Goal: Information Seeking & Learning: Learn about a topic

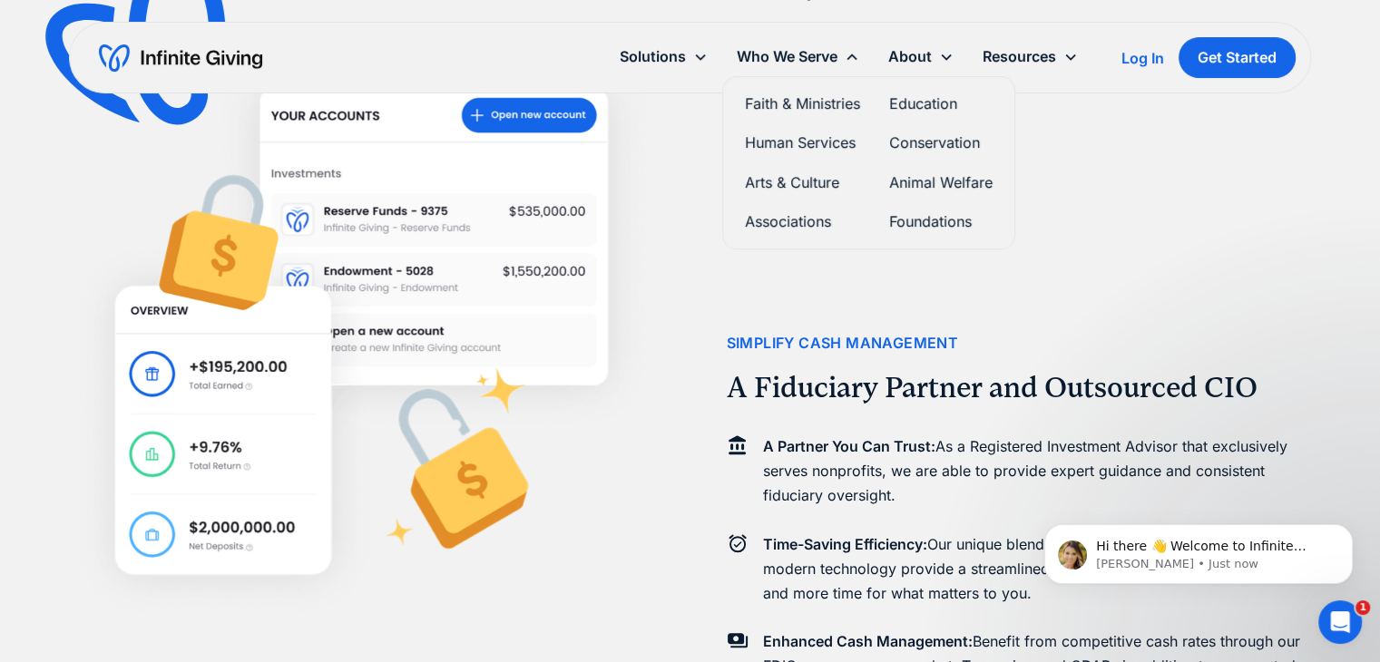
scroll to position [1634, 0]
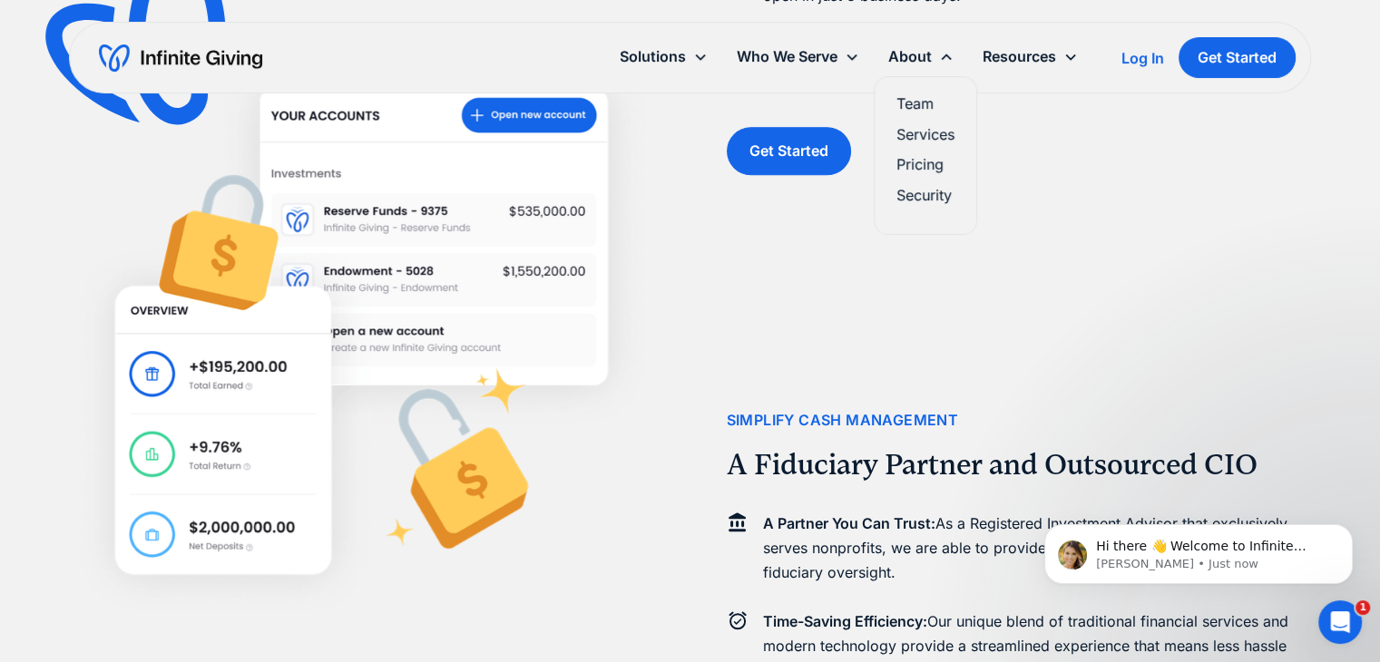
click at [911, 161] on link "Pricing" at bounding box center [926, 164] width 58 height 25
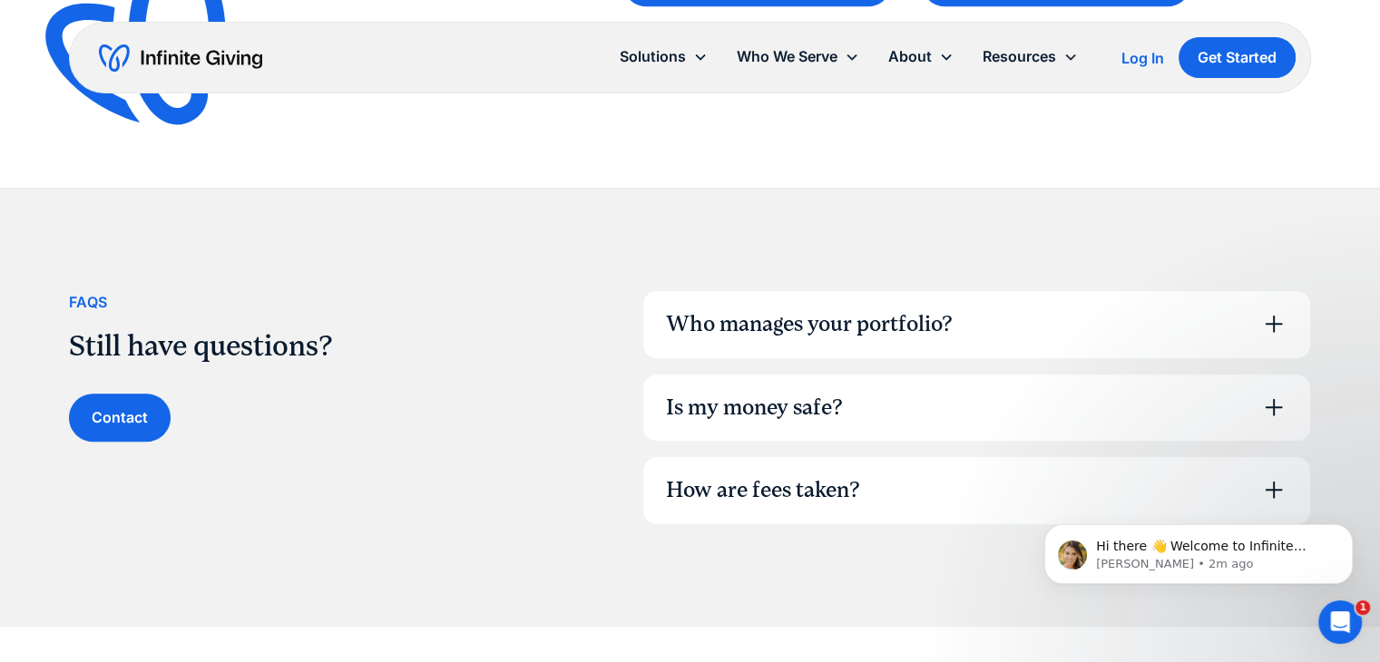
scroll to position [1180, 0]
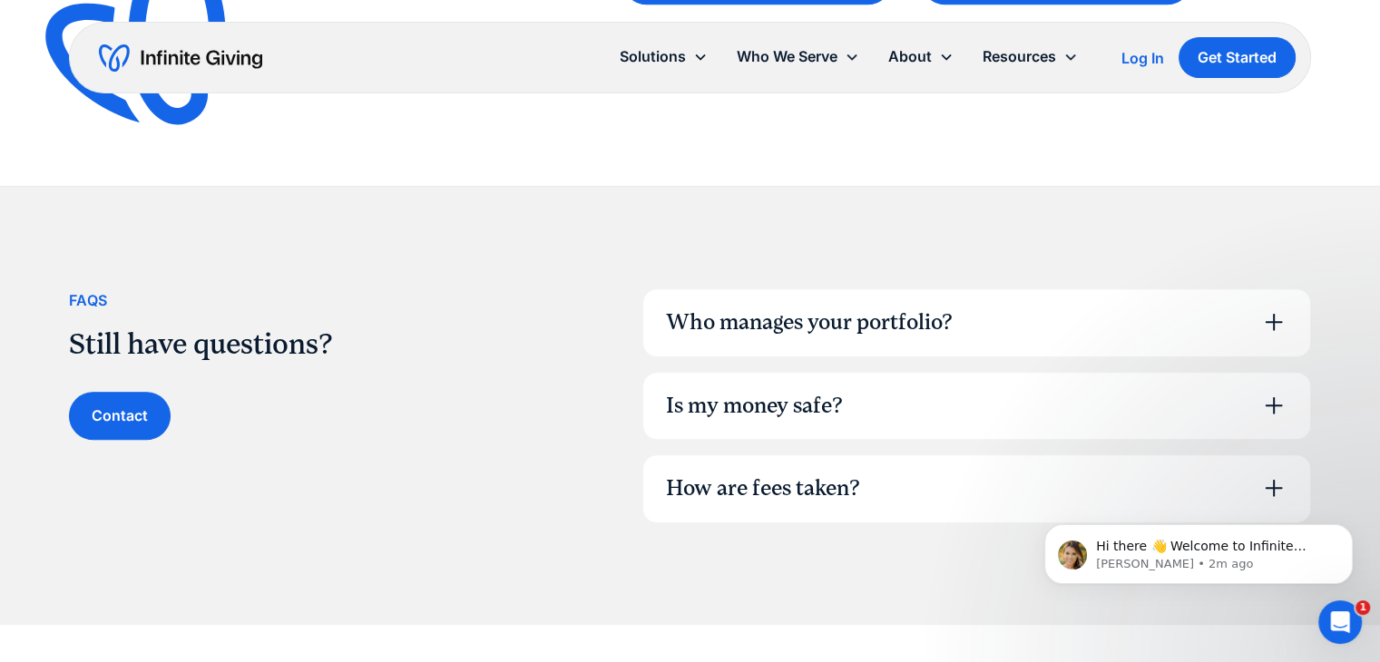
click at [878, 324] on div "Who manages your portfolio?" at bounding box center [808, 323] width 287 height 31
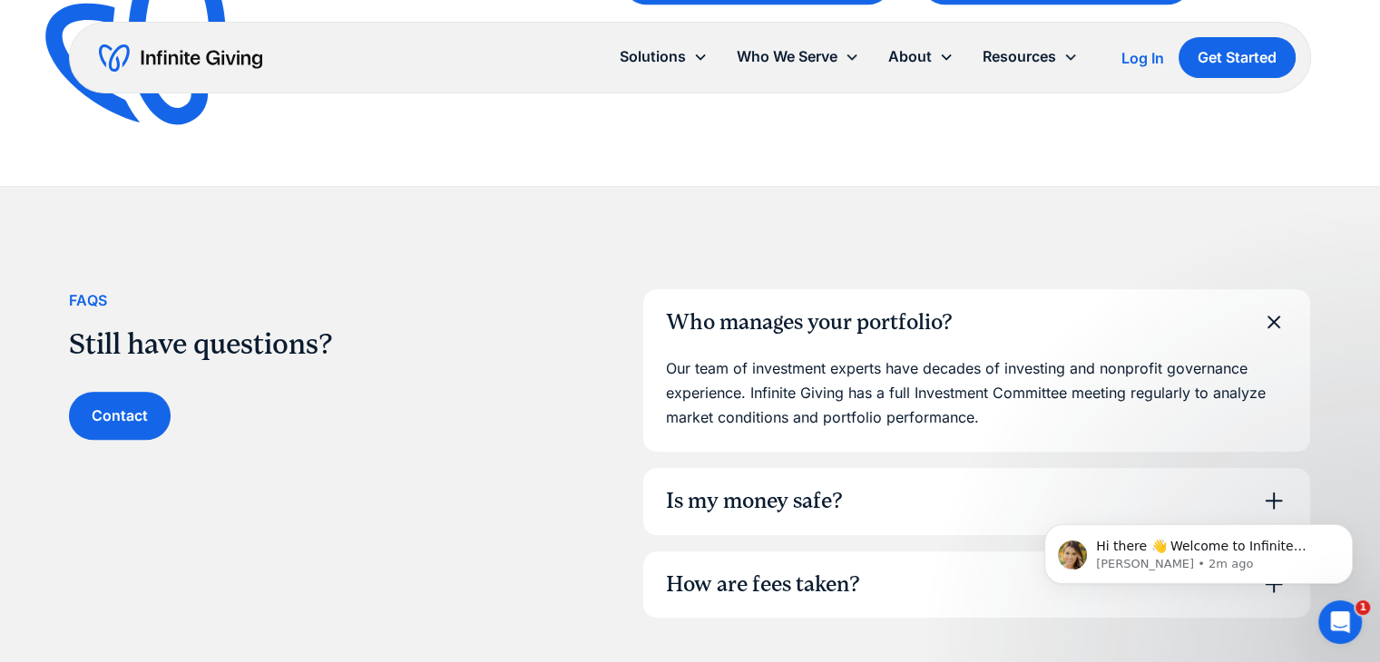
click at [879, 324] on div "Who manages your portfolio?" at bounding box center [808, 323] width 287 height 31
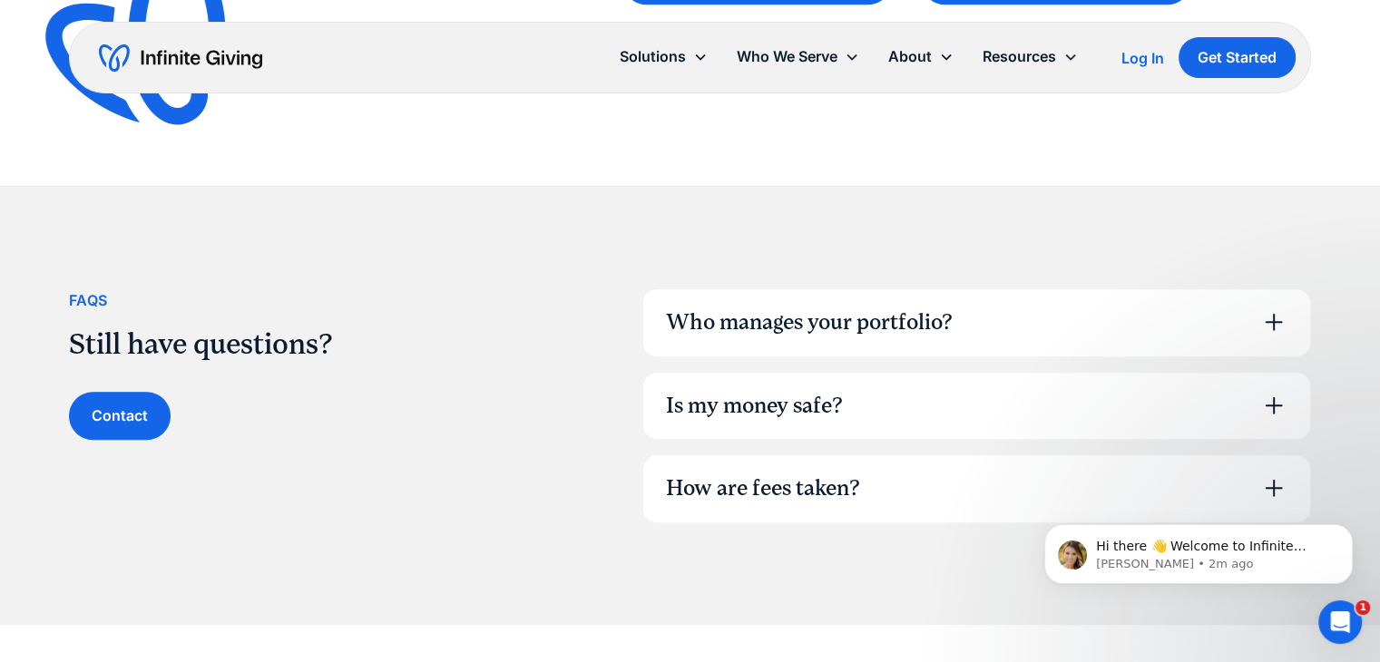
click at [796, 409] on div "Is my money safe?" at bounding box center [753, 406] width 177 height 31
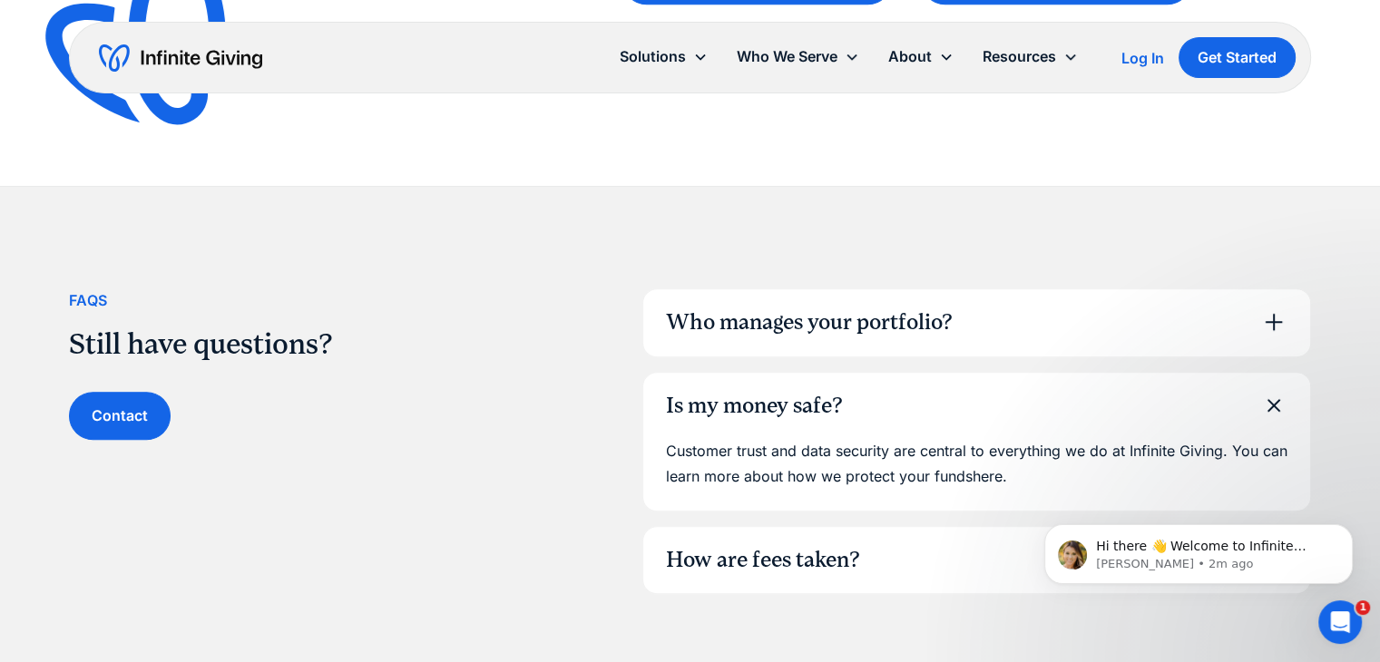
click at [796, 409] on div "Is my money safe?" at bounding box center [753, 406] width 177 height 31
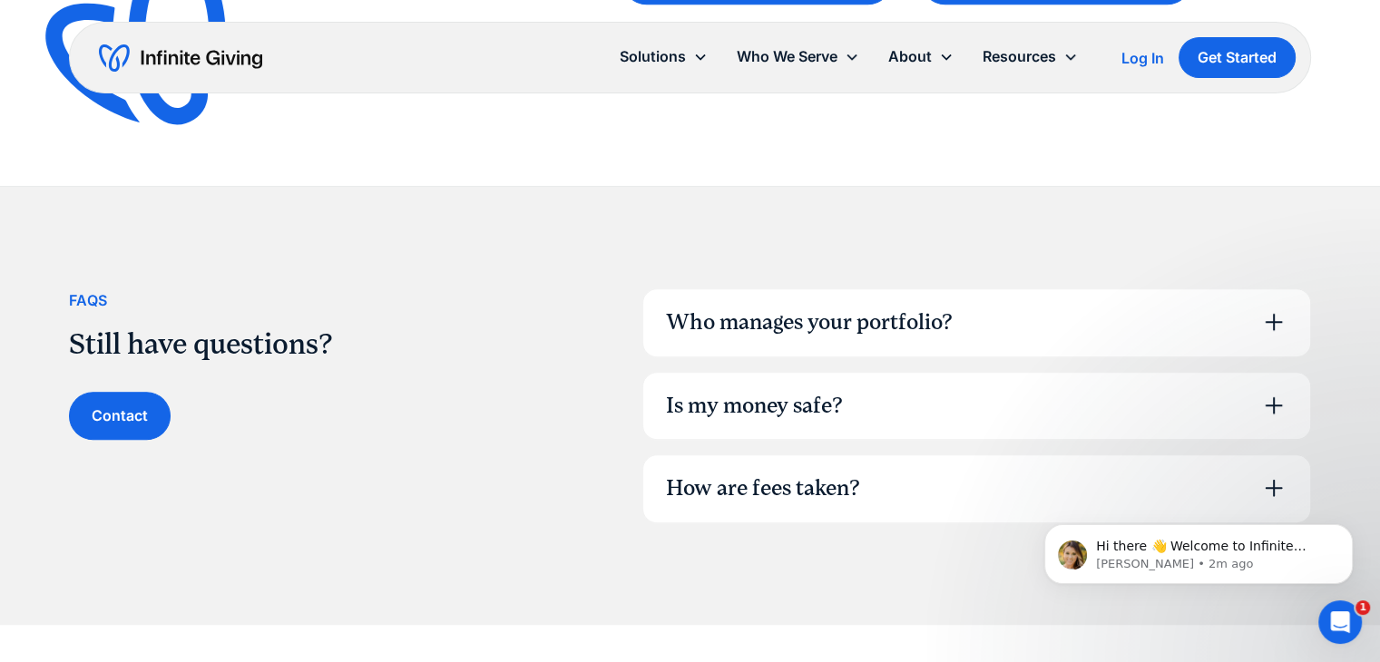
click at [760, 486] on div "How are fees taken?" at bounding box center [762, 489] width 194 height 31
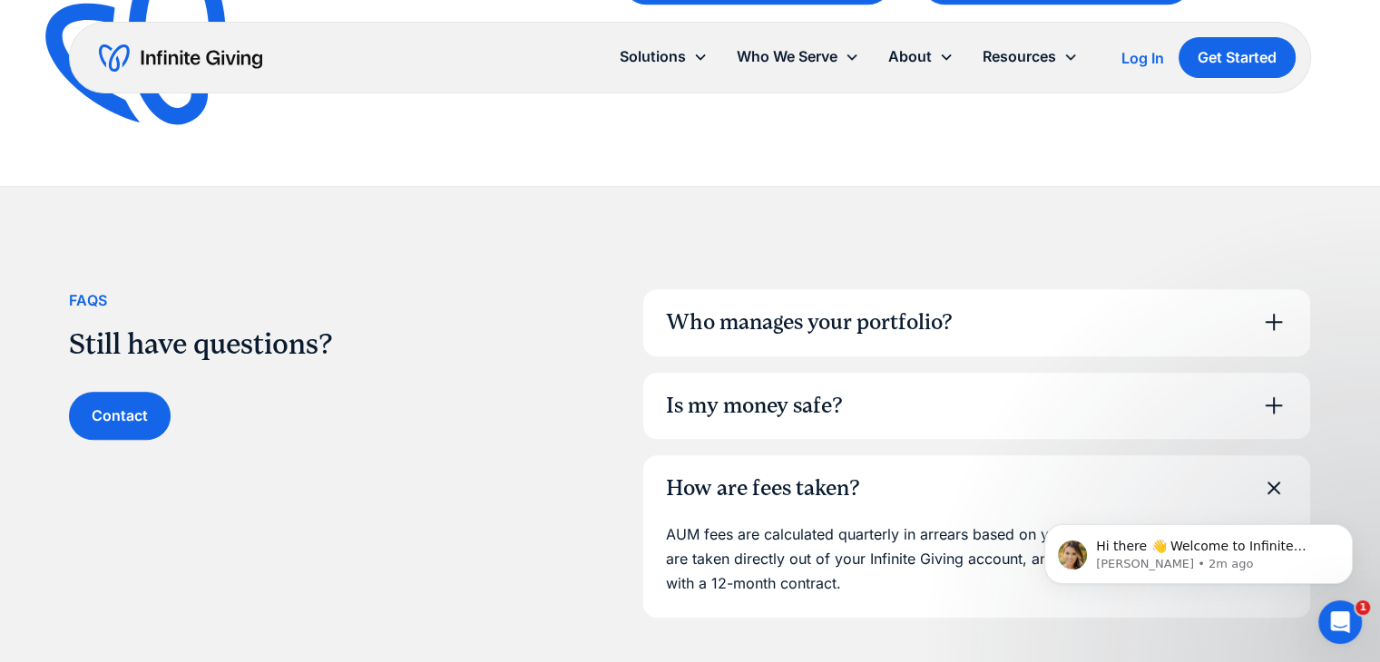
click at [760, 486] on div "How are fees taken?" at bounding box center [762, 489] width 194 height 31
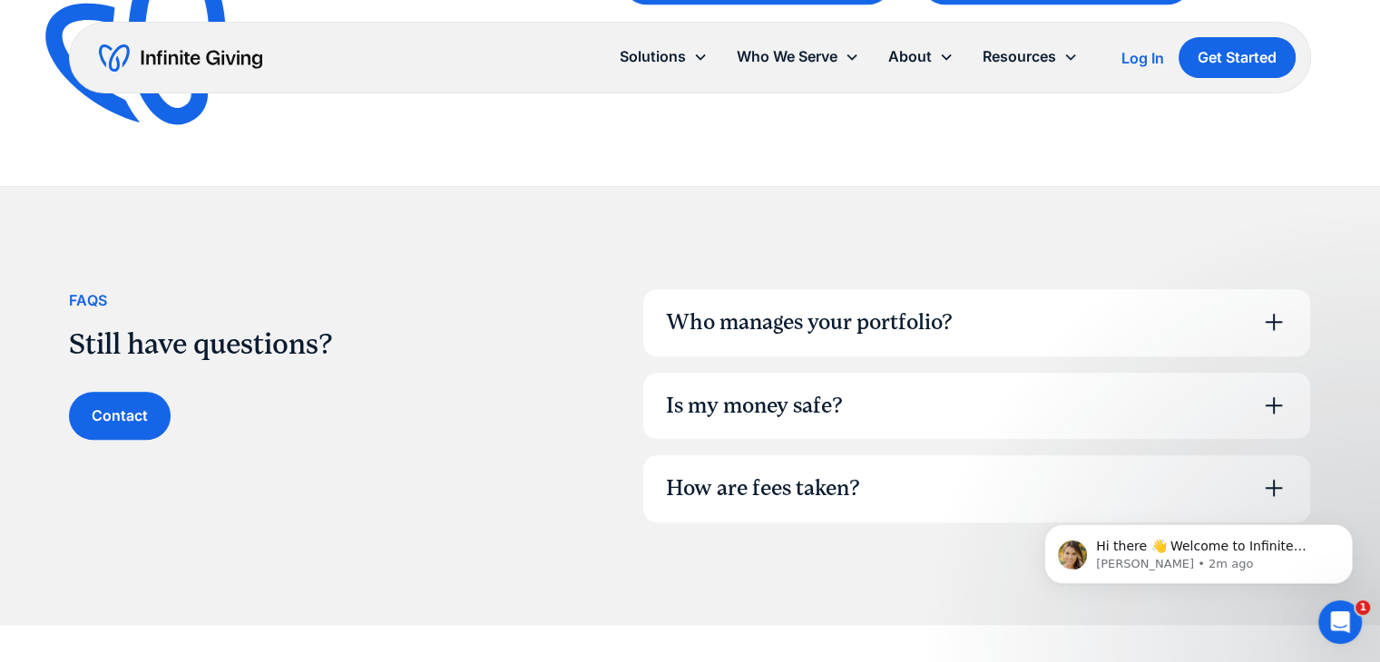
click at [1030, 195] on div "FAqs Still have questions? Contact Who manages your portfolio? Our team of inve…" at bounding box center [690, 406] width 1242 height 438
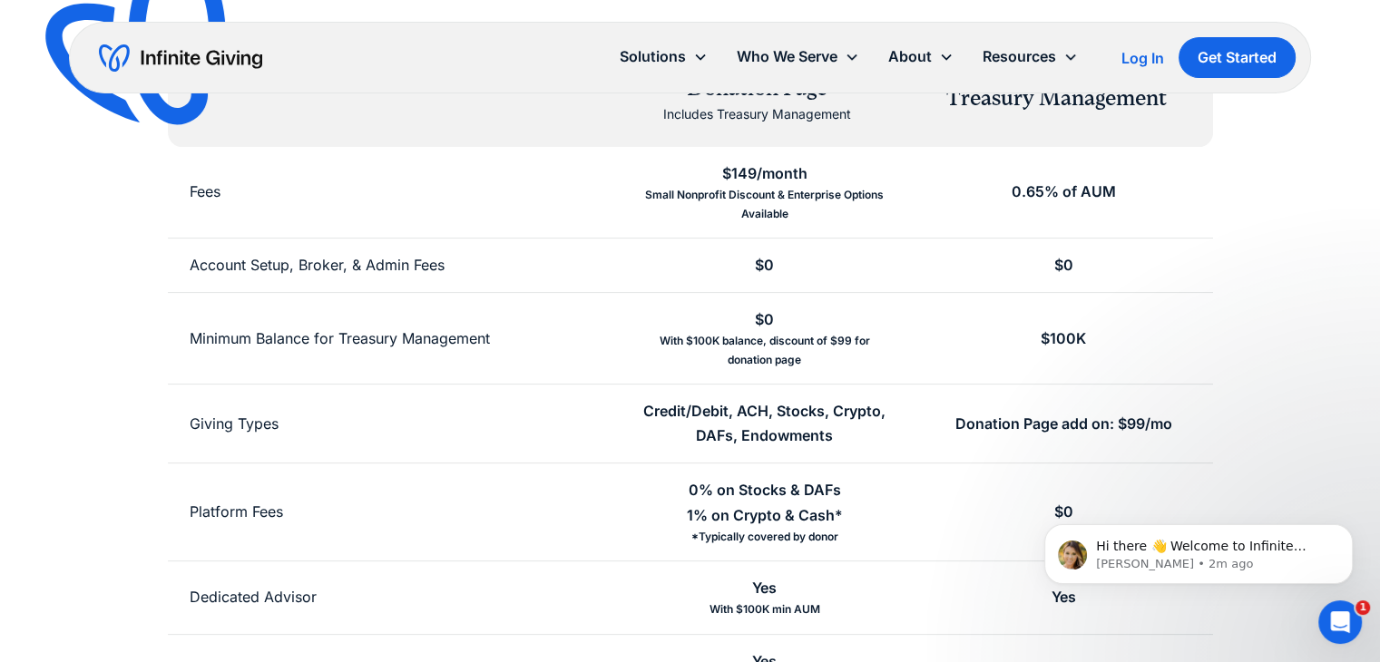
scroll to position [363, 0]
